Goal: Task Accomplishment & Management: Complete application form

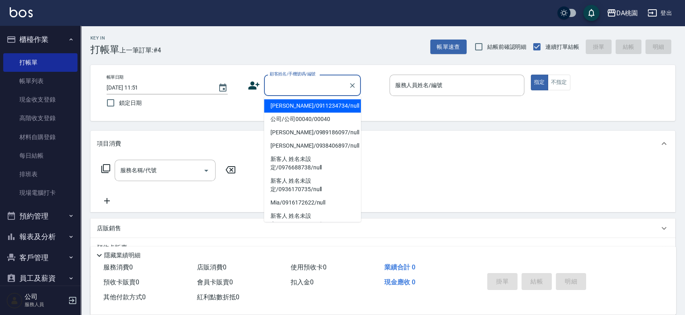
click at [304, 84] on input "顧客姓名/手機號碼/編號" at bounding box center [305, 85] width 77 height 14
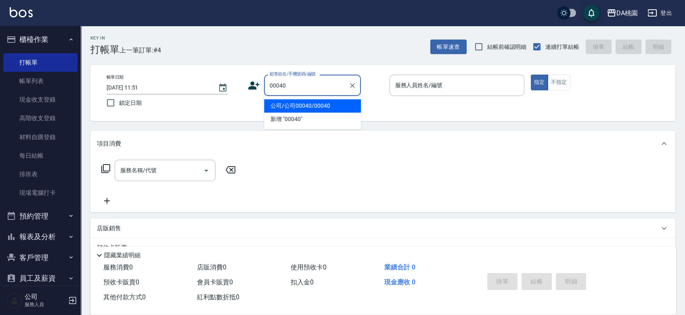
type input "公司/公司00040/00040"
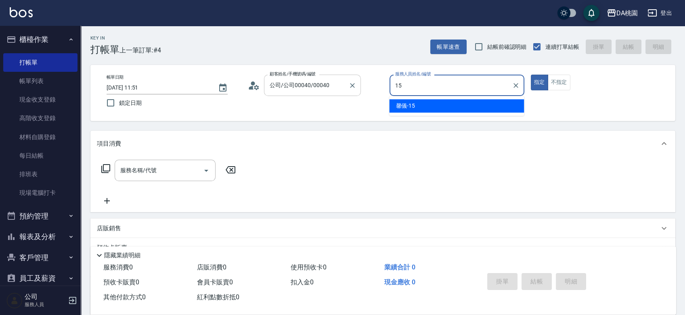
type input "馨儀-15"
type button "true"
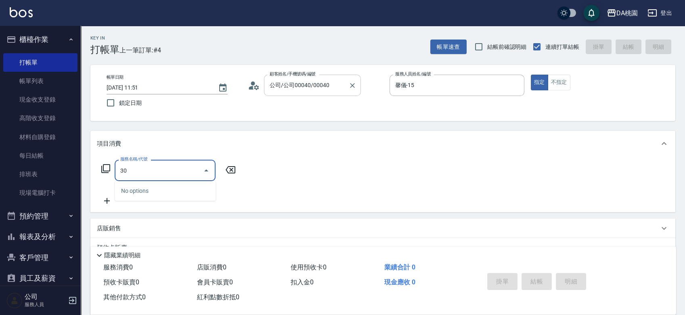
type input "303"
type input "30"
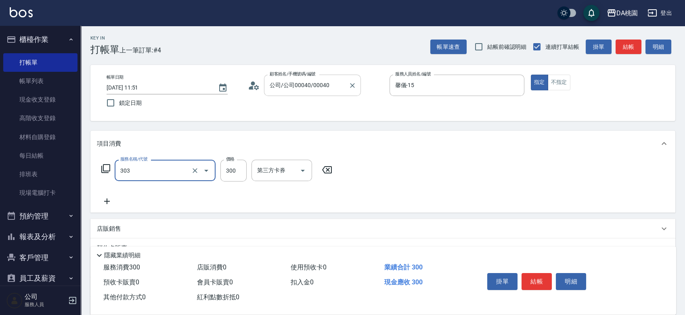
type input "A級剪髮(303)"
type input "4"
type input "0"
type input "400"
type input "40"
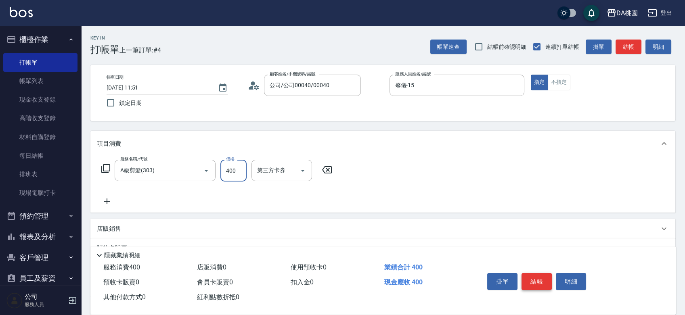
type input "400"
click at [536, 274] on button "結帳" at bounding box center [536, 281] width 30 height 17
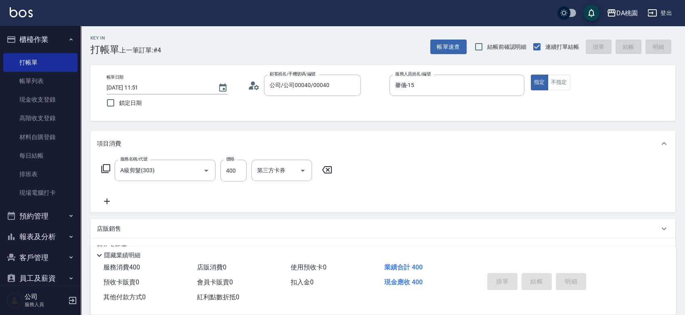
type input "[DATE] 12:33"
type input "0"
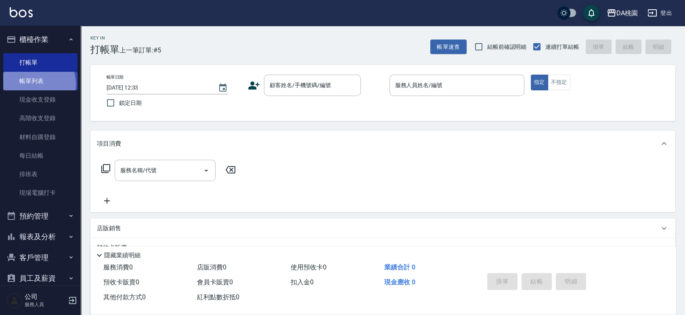
click at [36, 84] on link "帳單列表" at bounding box center [40, 81] width 74 height 19
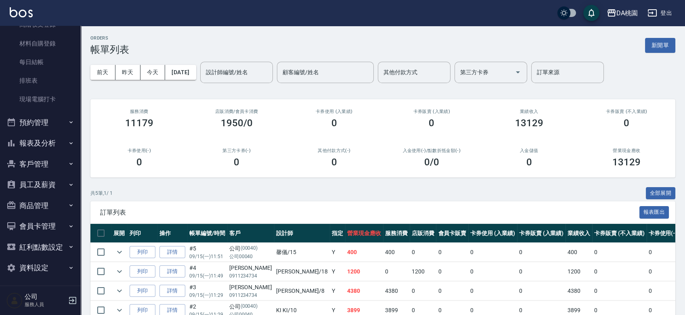
scroll to position [96, 0]
click at [55, 142] on button "報表及分析" at bounding box center [40, 141] width 74 height 21
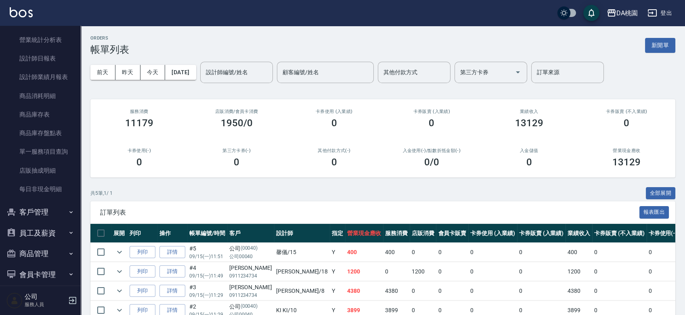
scroll to position [320, 0]
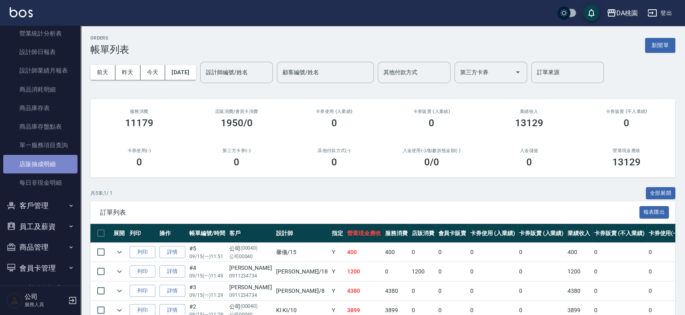
click at [50, 165] on link "店販抽成明細" at bounding box center [40, 164] width 74 height 19
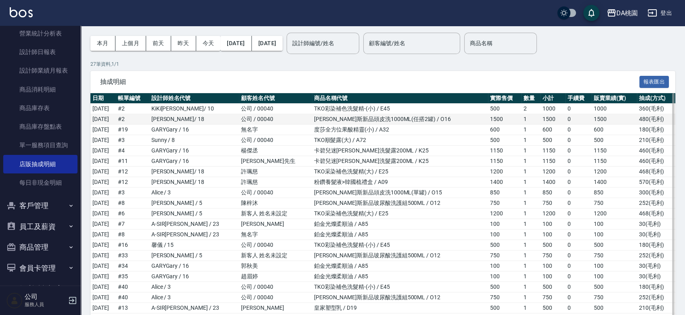
scroll to position [45, 0]
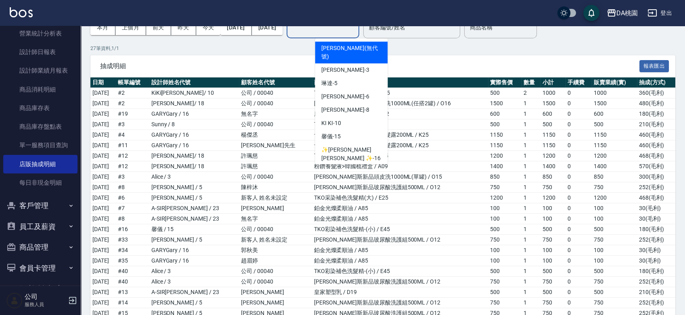
click at [355, 27] on input "設計師編號/姓名" at bounding box center [322, 28] width 65 height 14
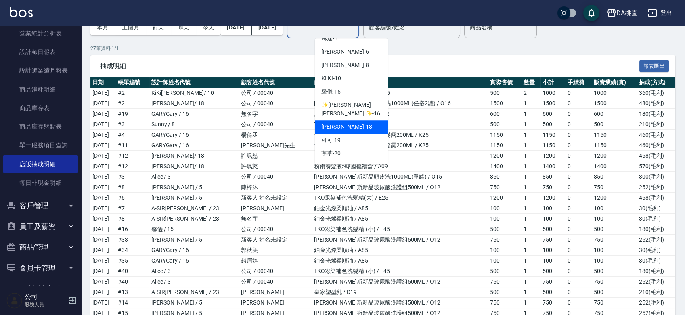
click at [357, 120] on div "[PERSON_NAME] -18" at bounding box center [351, 126] width 73 height 13
type input "[PERSON_NAME]-18"
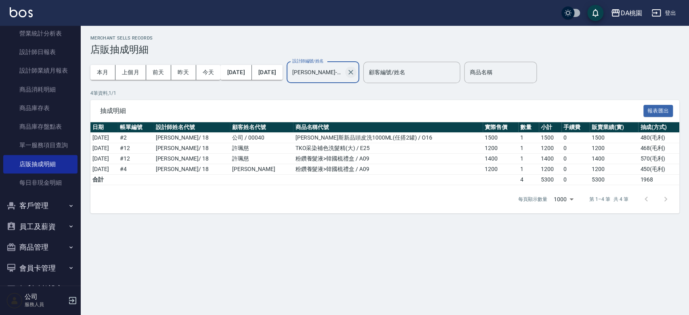
click at [353, 70] on icon "Clear" at bounding box center [350, 72] width 5 height 5
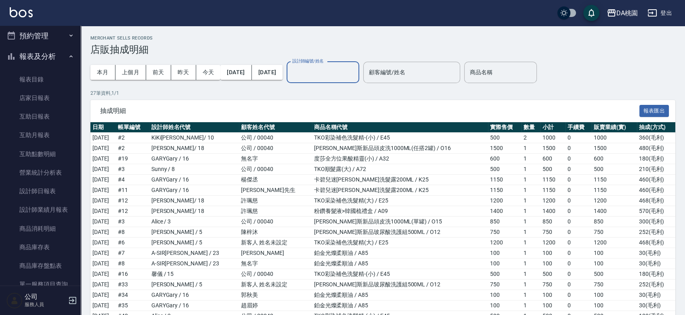
scroll to position [6, 0]
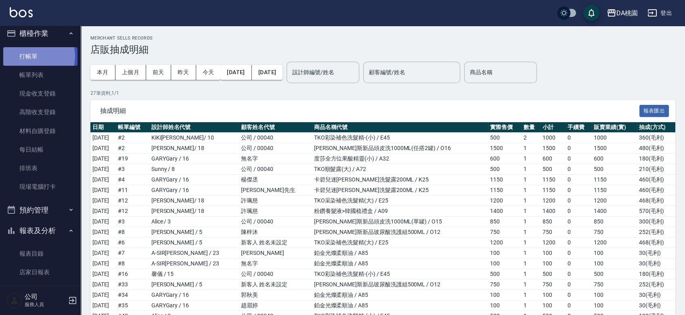
click at [33, 56] on link "打帳單" at bounding box center [40, 56] width 74 height 19
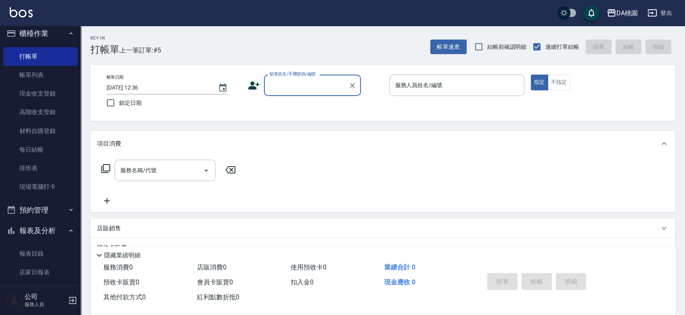
click at [376, 115] on div "帳單日期 [DATE] 12:36 鎖定日期 顧客姓名/手機號碼/編號 顧客姓名/手機號碼/編號 服務人員姓名/編號 服務人員姓名/編號 指定 不指定" at bounding box center [382, 93] width 585 height 56
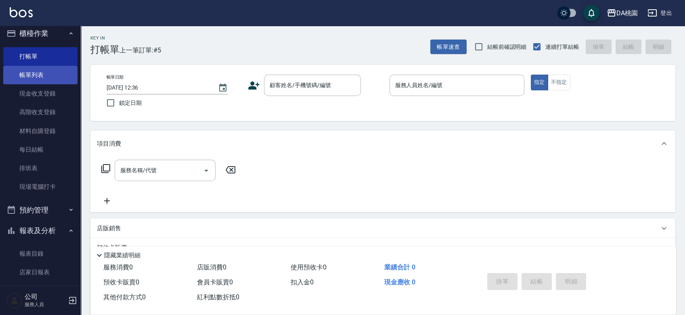
click at [40, 72] on link "帳單列表" at bounding box center [40, 75] width 74 height 19
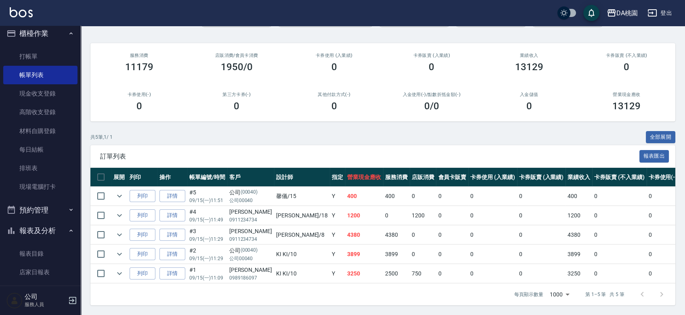
scroll to position [62, 0]
click at [172, 229] on link "詳情" at bounding box center [172, 235] width 26 height 13
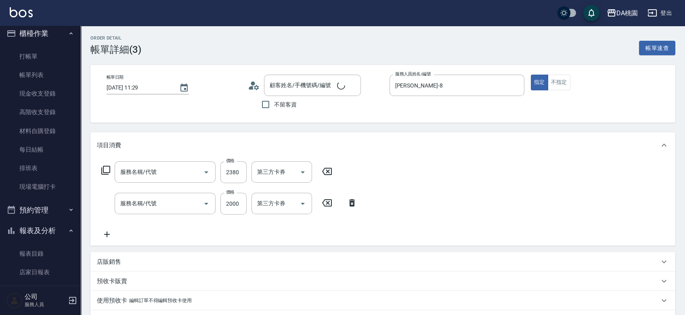
type input "[DATE] 11:29"
type input "[PERSON_NAME]-8"
type input "430"
type input "[PERSON_NAME]/0911234734/null"
type input "染髮(互助)(401)"
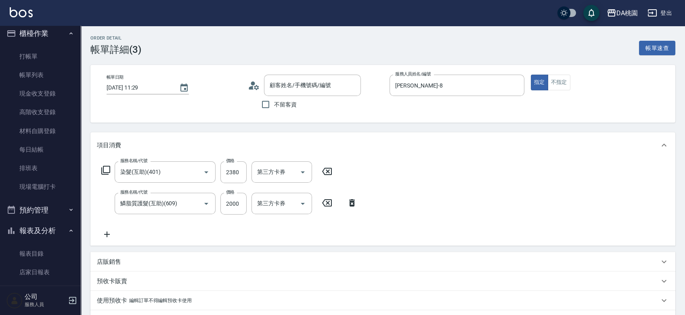
type input "鱗脂質護髮(互助)(609)"
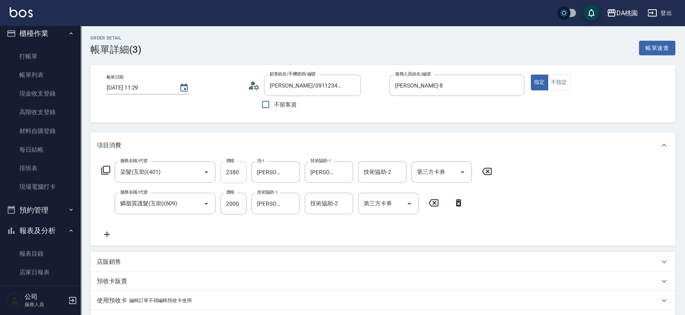
click at [233, 171] on input "2380" at bounding box center [233, 172] width 26 height 22
type input "25"
type input "200"
type input "250"
type input "220"
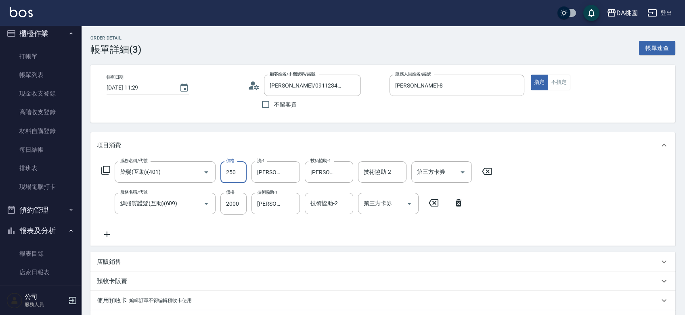
type input "25"
type input "200"
type input "208"
type input "220"
type input "2080"
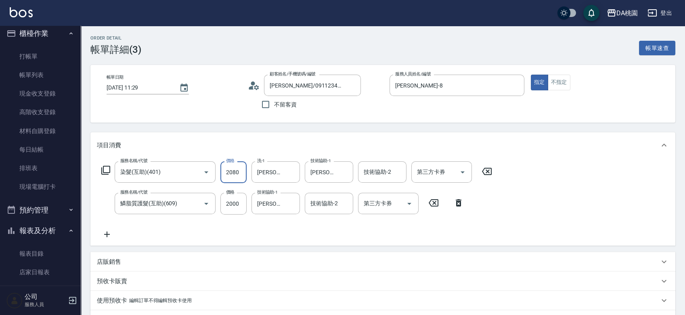
type input "400"
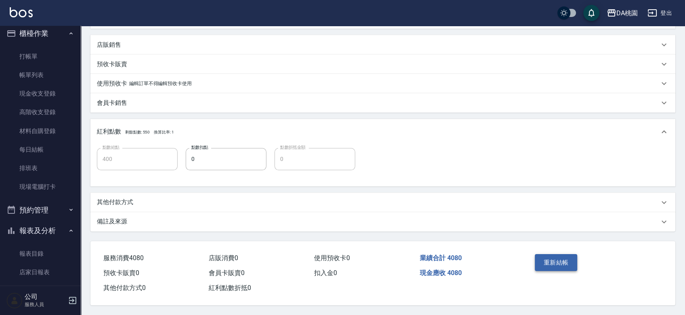
type input "2080"
click at [547, 263] on button "重新結帳" at bounding box center [556, 262] width 43 height 17
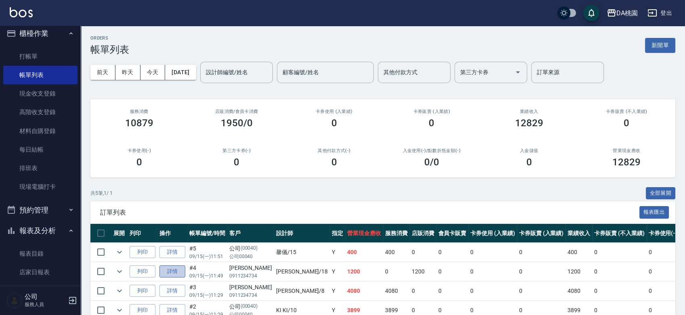
click at [170, 270] on link "詳情" at bounding box center [172, 271] width 26 height 13
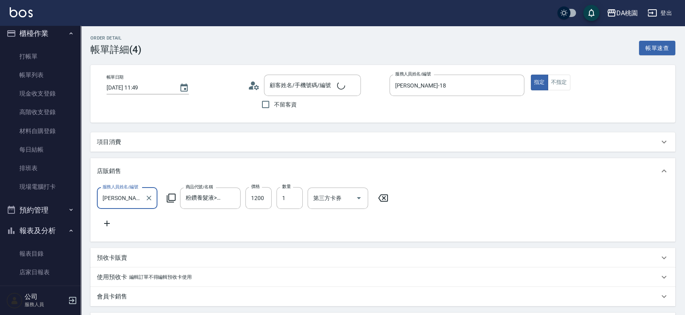
type input "[DATE] 11:49"
type input "[PERSON_NAME]-18"
type input "120"
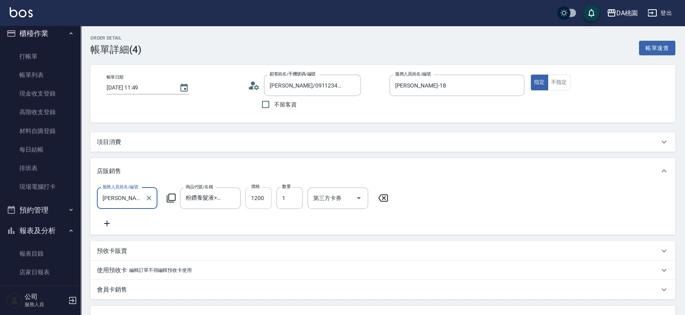
type input "[PERSON_NAME]/0911234734/null"
click at [255, 196] on input "1200" at bounding box center [258, 198] width 26 height 22
type input "1"
type input "0"
type input "15"
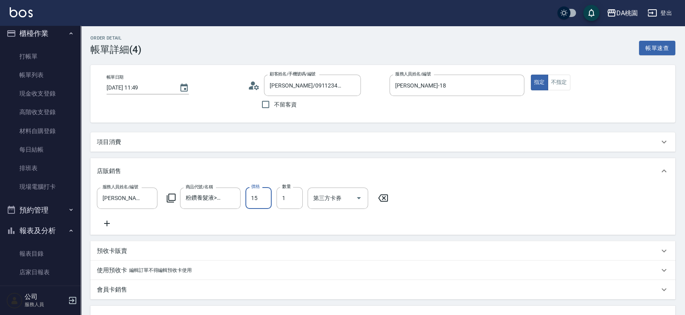
type input "10"
type input "1500"
type input "150"
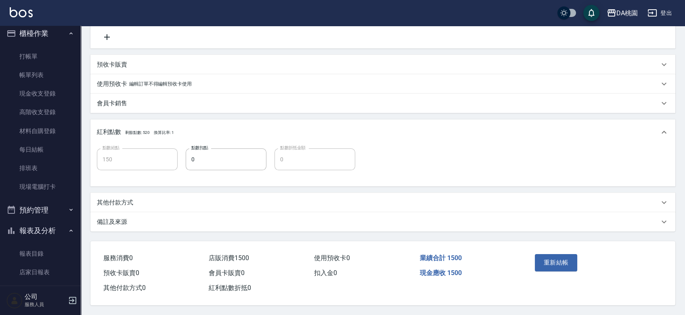
scroll to position [196, 0]
type input "1500"
click at [543, 254] on button "重新結帳" at bounding box center [556, 262] width 43 height 17
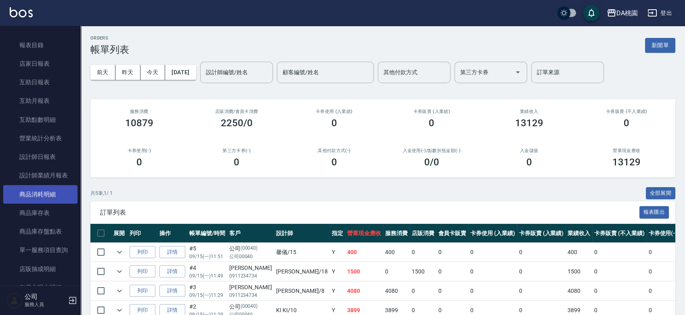
scroll to position [230, 0]
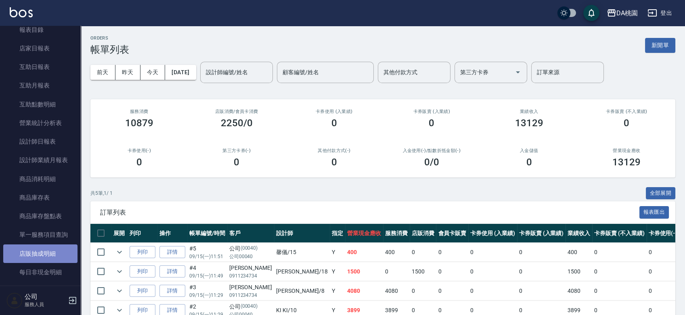
click at [50, 251] on link "店販抽成明細" at bounding box center [40, 253] width 74 height 19
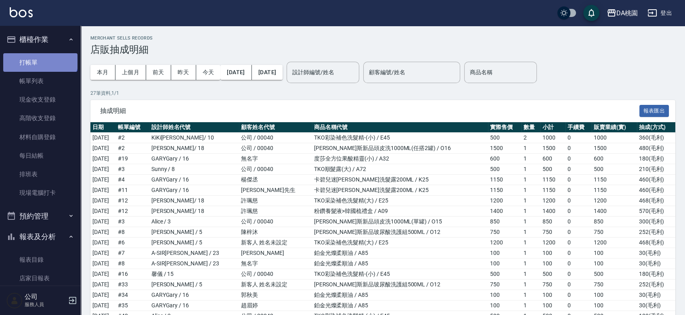
click at [40, 57] on link "打帳單" at bounding box center [40, 62] width 74 height 19
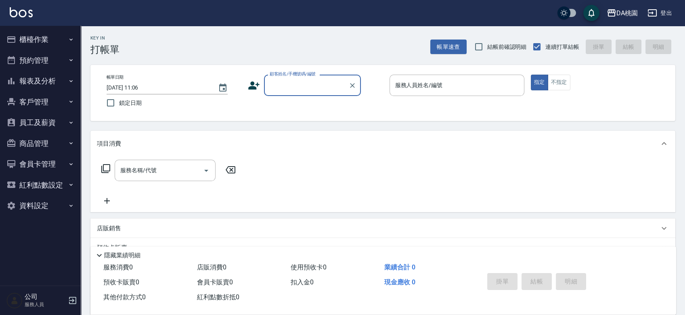
click at [44, 38] on button "櫃檯作業" at bounding box center [40, 39] width 74 height 21
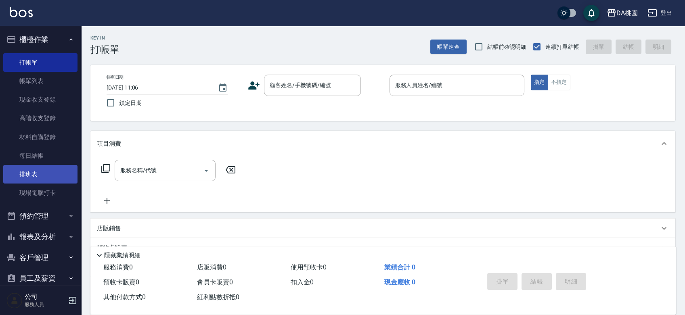
click at [42, 174] on link "排班表" at bounding box center [40, 174] width 74 height 19
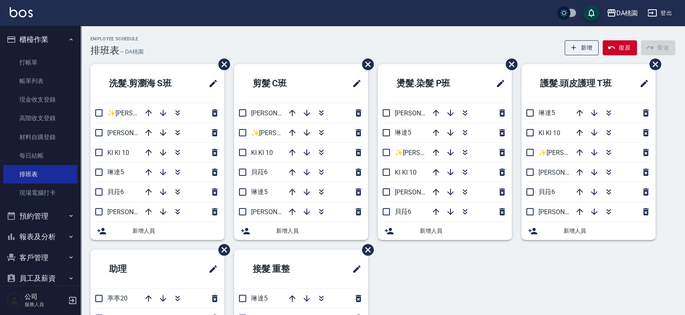
click at [318, 37] on div "Employee Schedule 排班表 — DA桃園 新增 復原 重做" at bounding box center [382, 46] width 585 height 20
click at [434, 261] on div "洗髮.剪瀏海 S班 ✨GARY蓋瑞 ✨16 愛莉絲3 KI KI 10 琳達5 貝菈6 桑妮8 新增人員 剪髮 C班 愛莉絲3 ✨GARY蓋瑞 ✨16 KI …" at bounding box center [378, 249] width 594 height 371
click at [178, 129] on icon "button" at bounding box center [178, 133] width 10 height 10
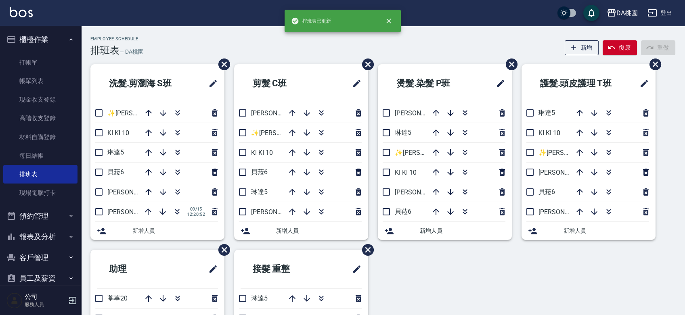
click at [458, 285] on div "洗髮.剪瀏海 S班 ✨GARY蓋瑞 ✨16 KI KI 10 琳達5 貝菈6 桑妮8 愛莉絲3 09/15 12:28:52 新增人員 剪髮 C班 愛莉絲3 …" at bounding box center [378, 249] width 594 height 371
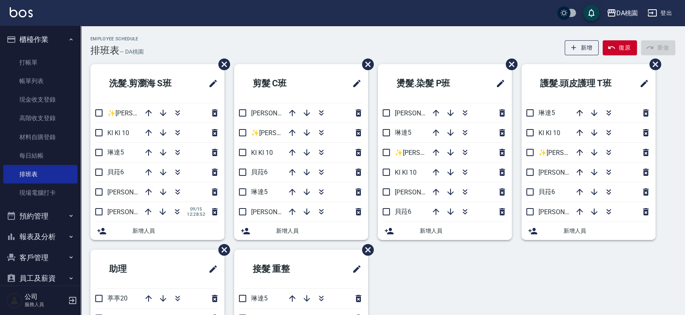
click at [271, 35] on div "Employee Schedule 排班表 — DA桃園 新增 復原 重做 洗髮.剪瀏海 S班 ✨GARY蓋瑞 ✨16 KI KI 10 琳達5 貝菈6 桑妮…" at bounding box center [383, 232] width 604 height 413
click at [36, 240] on button "報表及分析" at bounding box center [40, 236] width 74 height 21
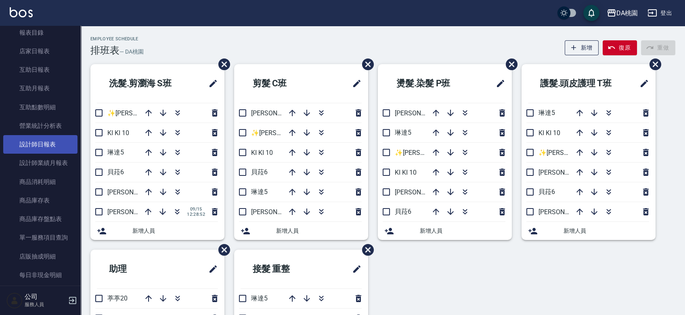
scroll to position [224, 0]
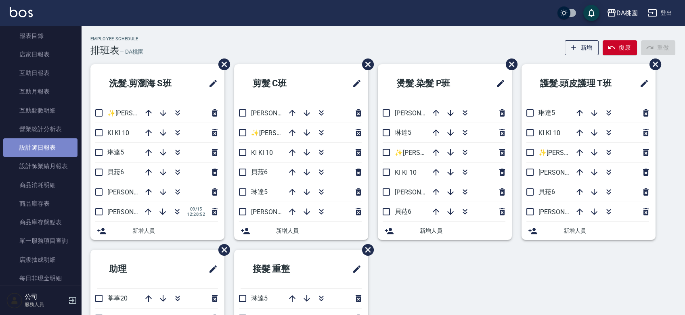
click at [40, 146] on link "設計師日報表" at bounding box center [40, 147] width 74 height 19
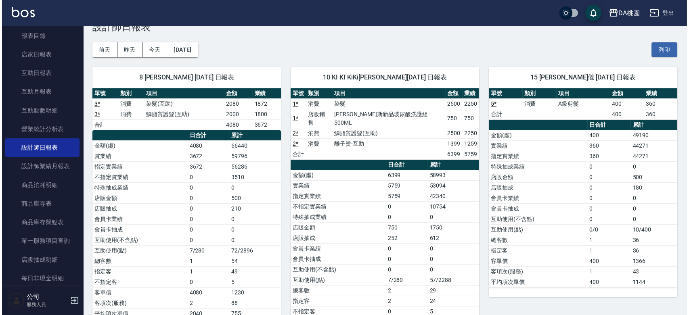
scroll to position [21, 0]
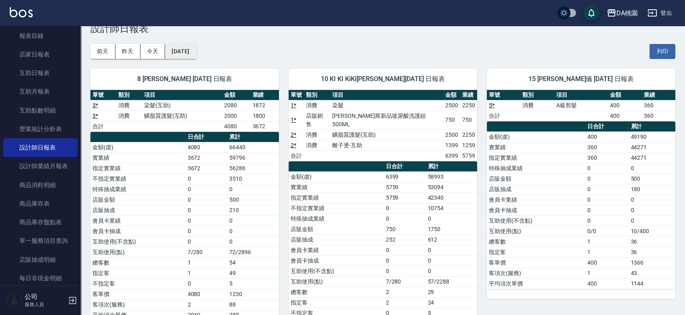
click at [196, 52] on button "[DATE]" at bounding box center [180, 51] width 31 height 15
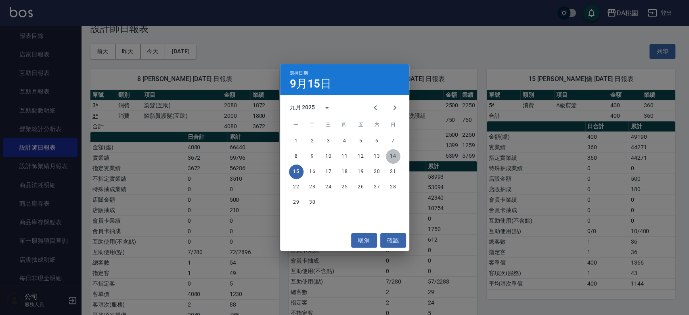
click at [391, 155] on button "14" at bounding box center [393, 156] width 15 height 15
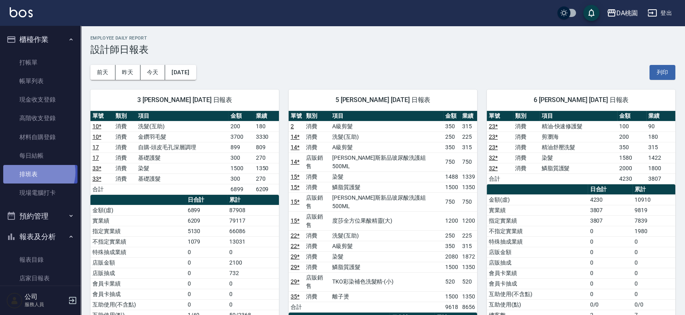
click at [34, 172] on link "排班表" at bounding box center [40, 174] width 74 height 19
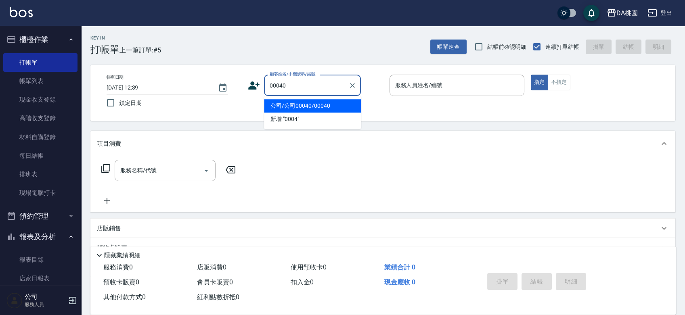
type input "00040"
type input "3"
type input "公司/公司00040/00040"
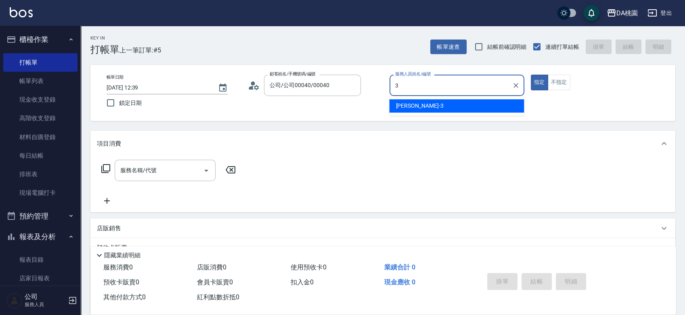
type input "愛莉絲-3"
type button "true"
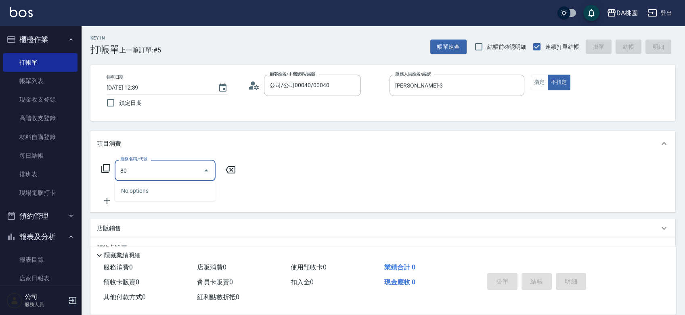
type input "800"
type input "30"
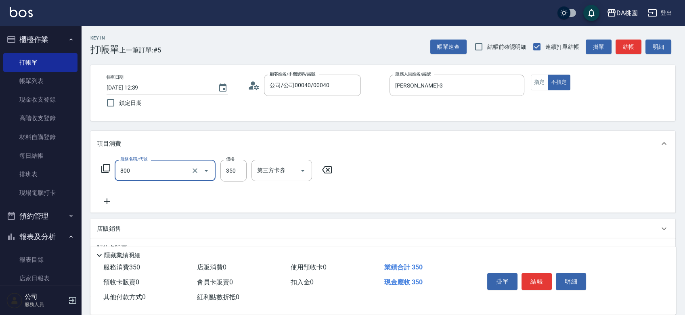
type input "自購-頭皮健康洗髮(800)"
type input "4"
type input "0"
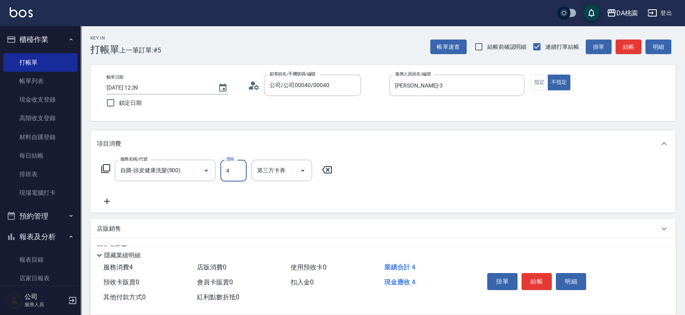
type input "40"
type input "400"
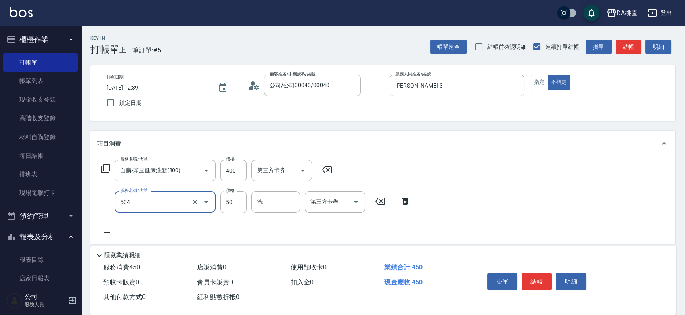
type input "潤絲(互助)(504)"
click at [535, 270] on div "掛單 結帳 明細" at bounding box center [536, 282] width 105 height 25
click at [535, 276] on button "結帳" at bounding box center [536, 281] width 30 height 17
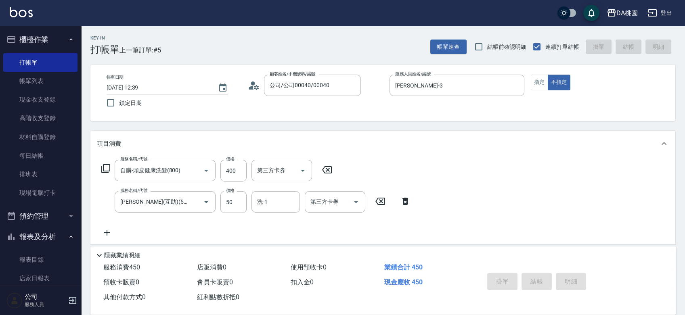
type input "2025/09/15 13:19"
type input "0"
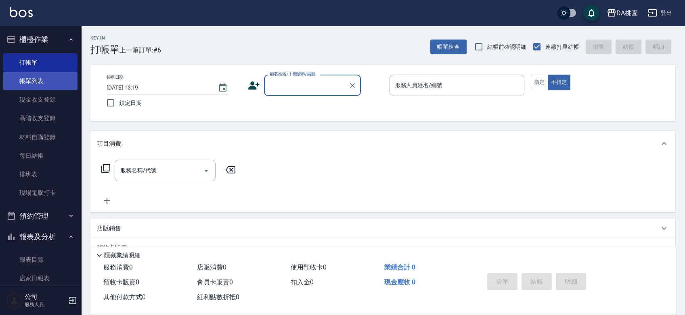
click at [42, 80] on link "帳單列表" at bounding box center [40, 81] width 74 height 19
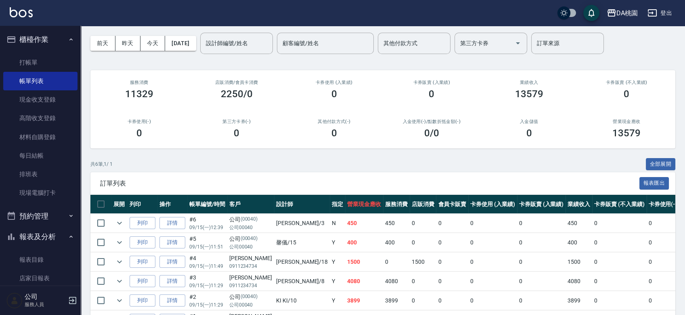
scroll to position [45, 0]
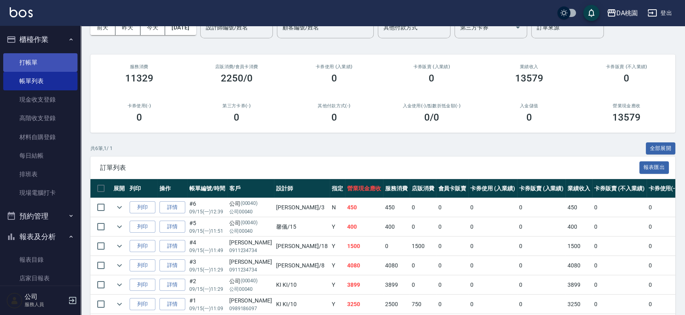
click at [42, 63] on link "打帳單" at bounding box center [40, 62] width 74 height 19
